Goal: Find contact information: Find contact information

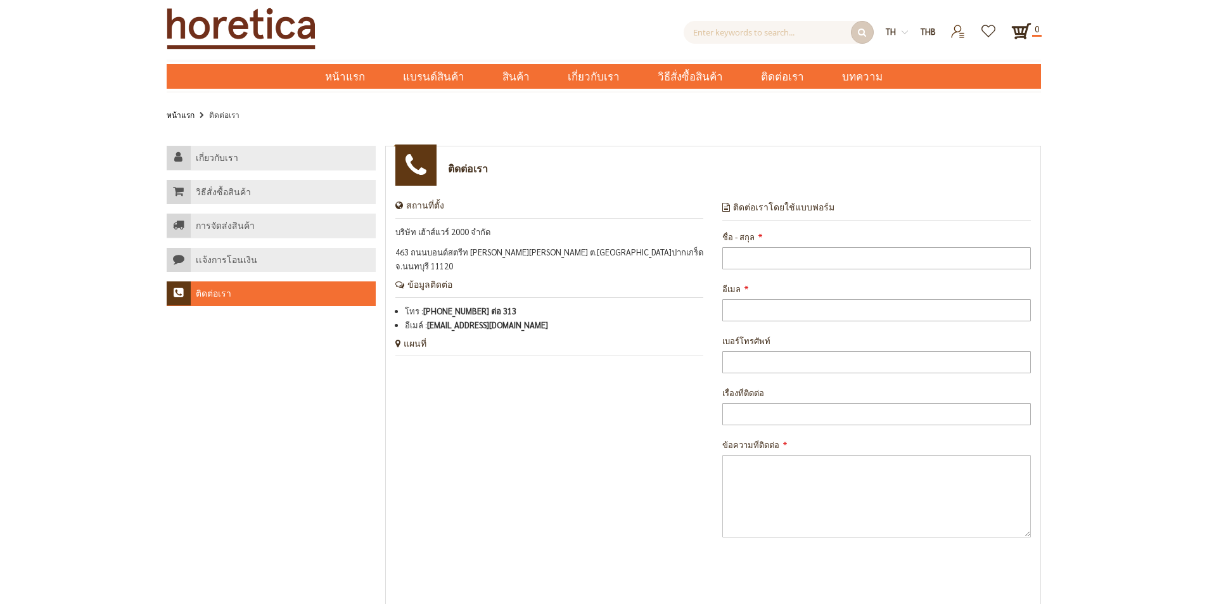
click at [594, 27] on strong "th" at bounding box center [897, 32] width 22 height 14
click at [594, 55] on link "en" at bounding box center [897, 49] width 10 height 11
click at [594, 50] on link "en" at bounding box center [897, 49] width 10 height 11
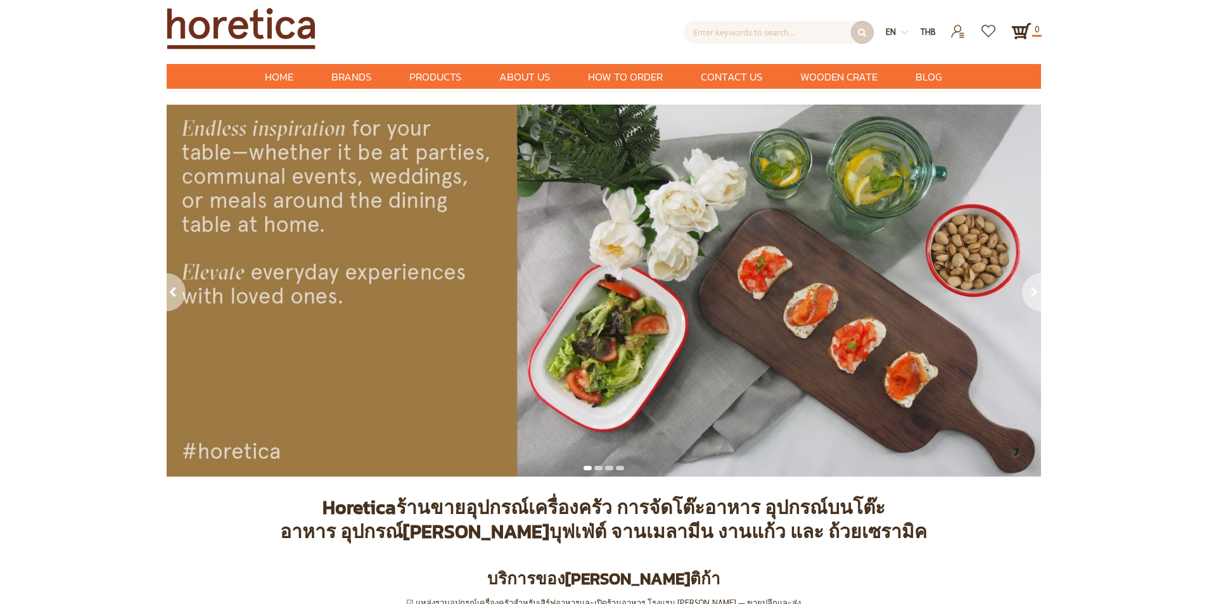
click at [75, 200] on div "prev next" at bounding box center [603, 292] width 1207 height 375
click at [513, 76] on span "About Us" at bounding box center [524, 77] width 51 height 26
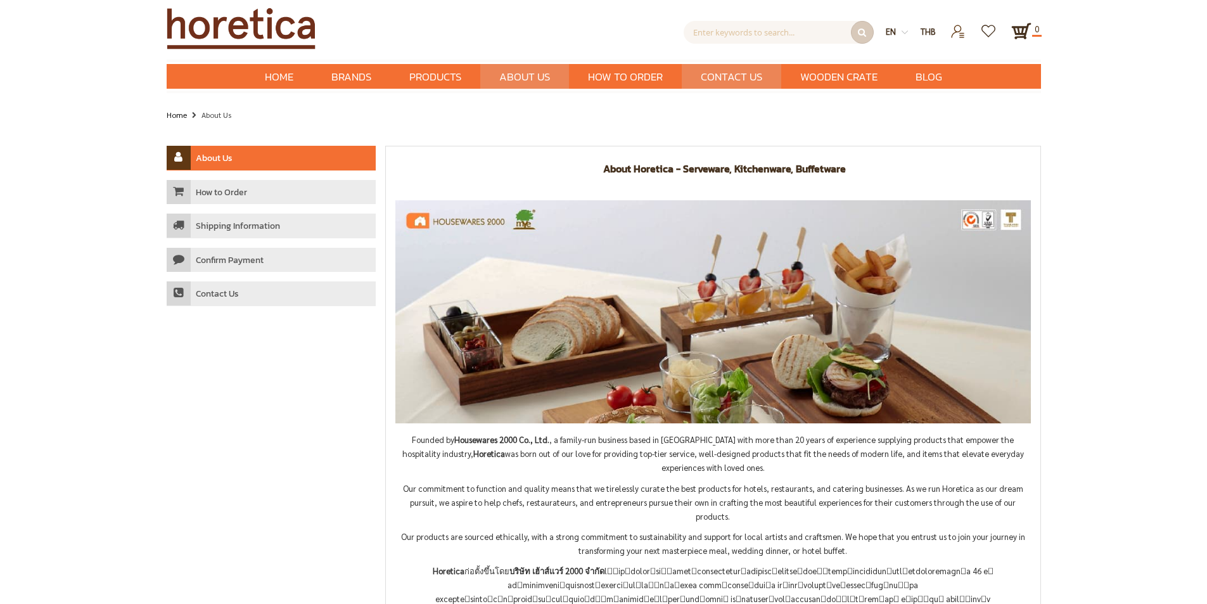
click at [735, 81] on span "Contact Us" at bounding box center [731, 77] width 61 height 26
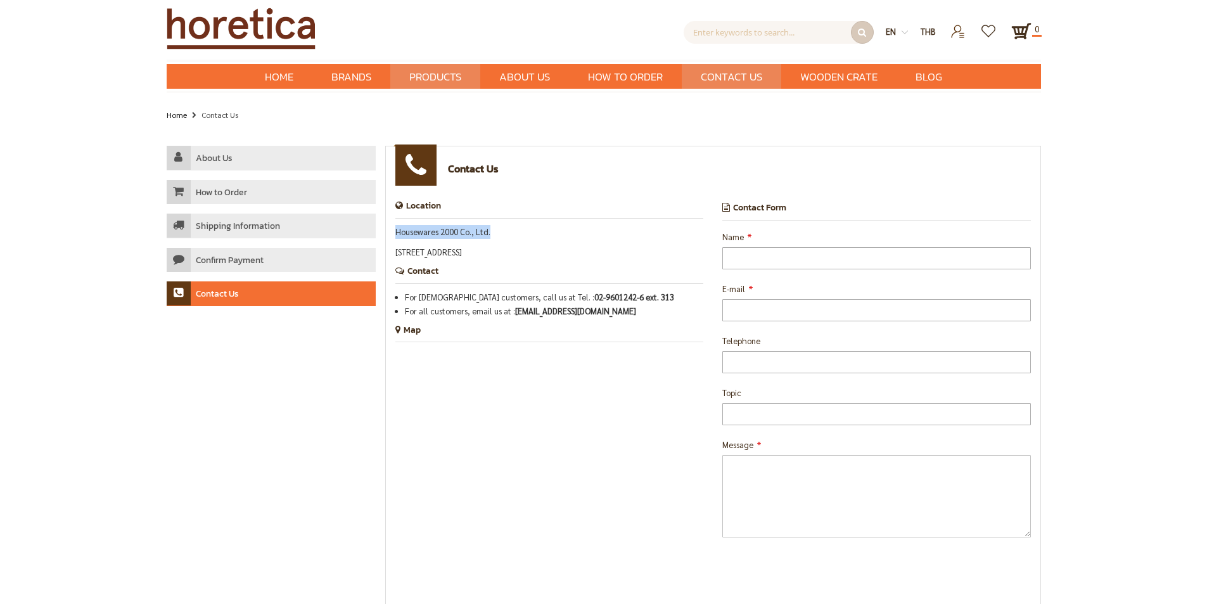
drag, startPoint x: 512, startPoint y: 235, endPoint x: 395, endPoint y: 230, distance: 116.7
click at [395, 230] on p "Housewares 2000 Co., Ltd." at bounding box center [549, 232] width 309 height 14
copy p "Housewares 2000 Co., Ltd."
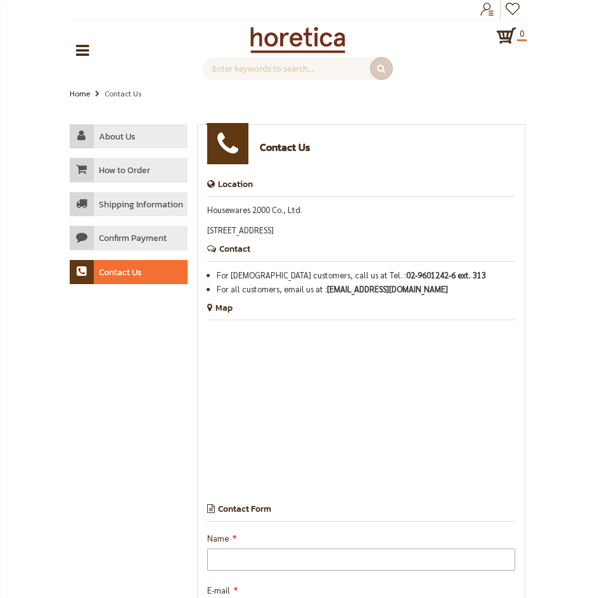
click at [86, 442] on div "About Us How to Order Shipping Information Confirm Payment Contact Us Contact U…" at bounding box center [298, 538] width 456 height 828
